Goal: Find specific page/section: Find specific page/section

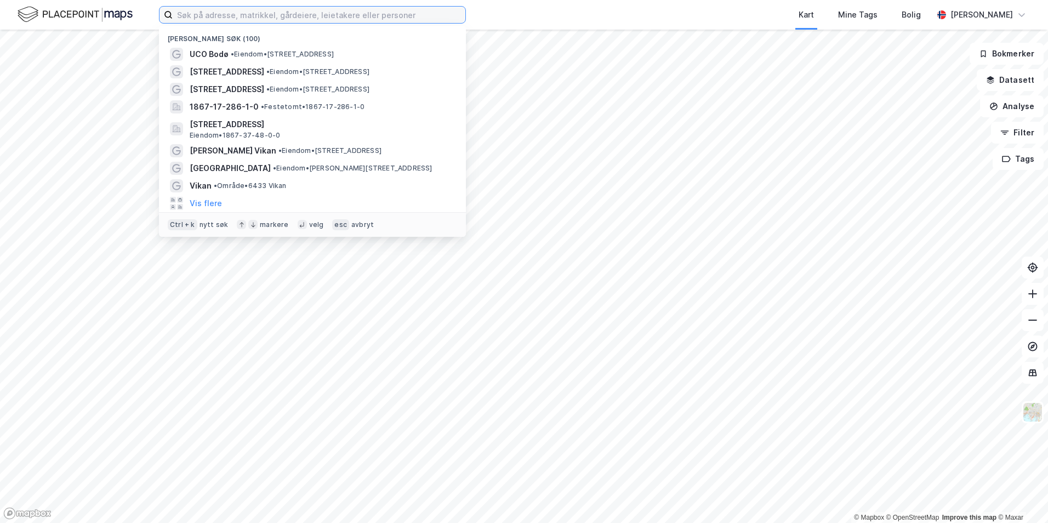
paste input "[STREET_ADDRESS]"
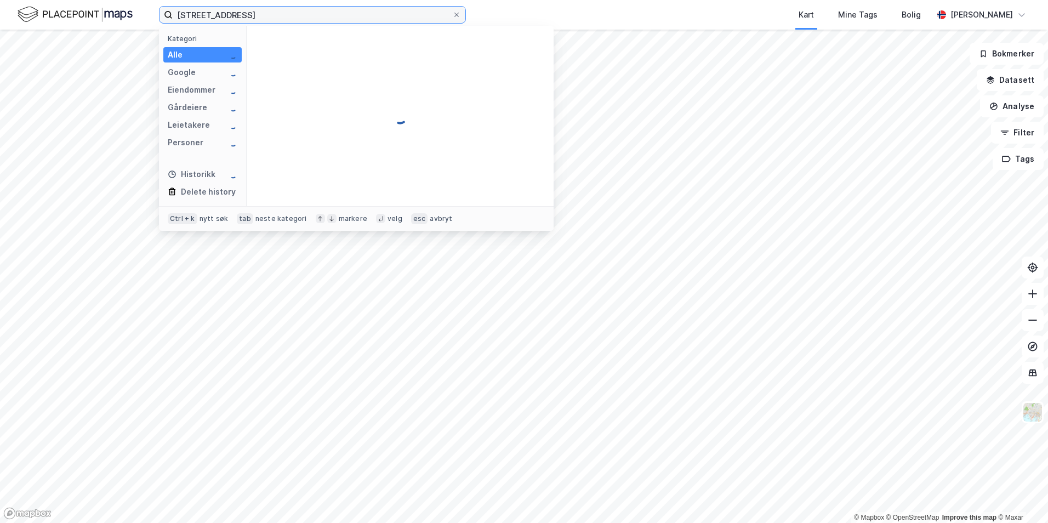
type input "[STREET_ADDRESS]"
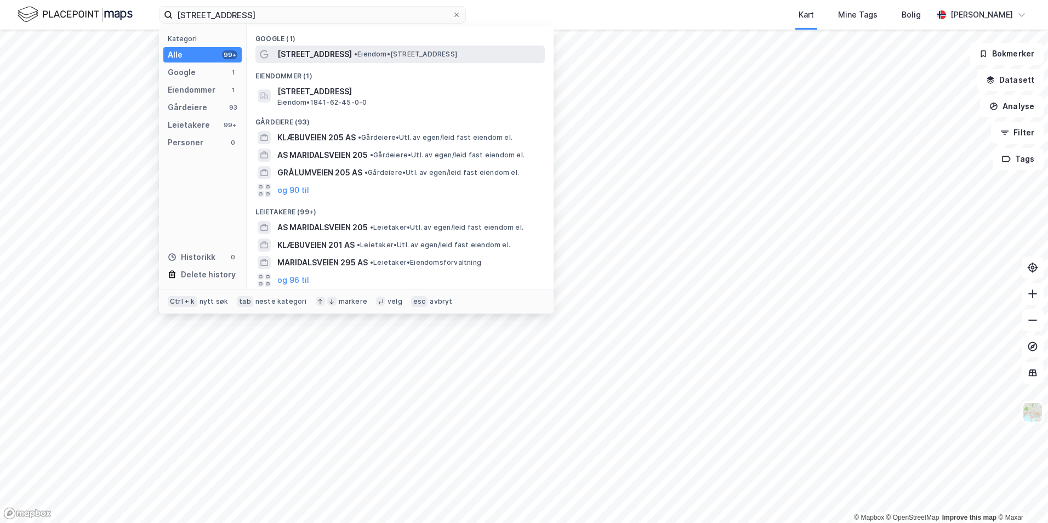
click at [315, 50] on span "[STREET_ADDRESS]" at bounding box center [314, 54] width 75 height 13
